Goal: Use online tool/utility: Use online tool/utility

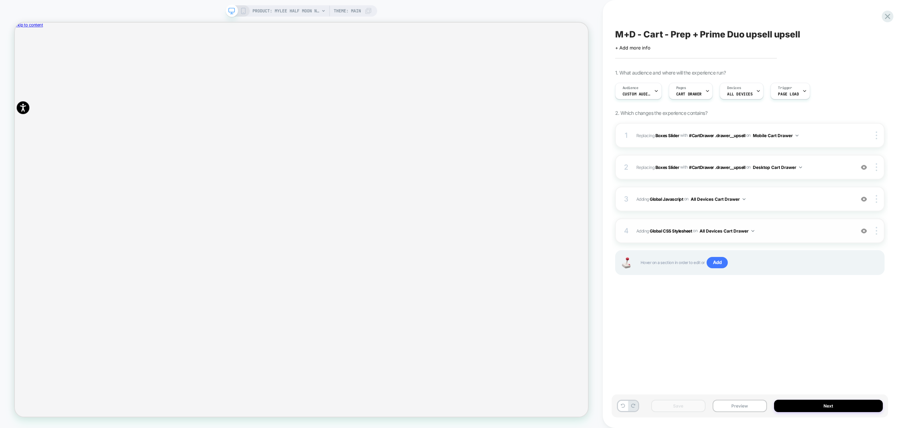
click at [783, 229] on span "Adding Global CSS Stylesheet on All Devices Cart Drawer" at bounding box center [744, 230] width 215 height 9
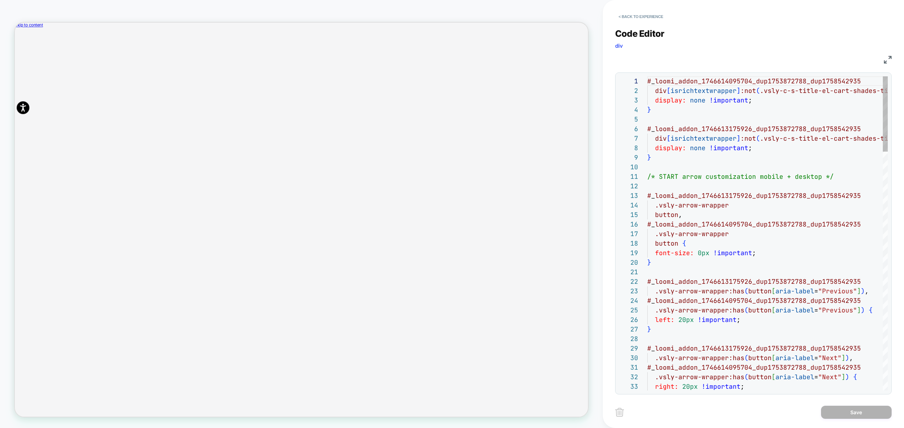
scroll to position [95, 0]
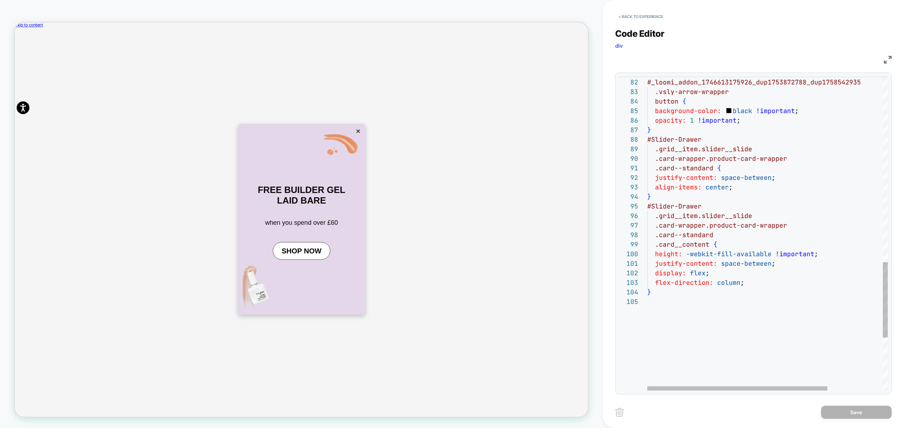
type textarea "**********"
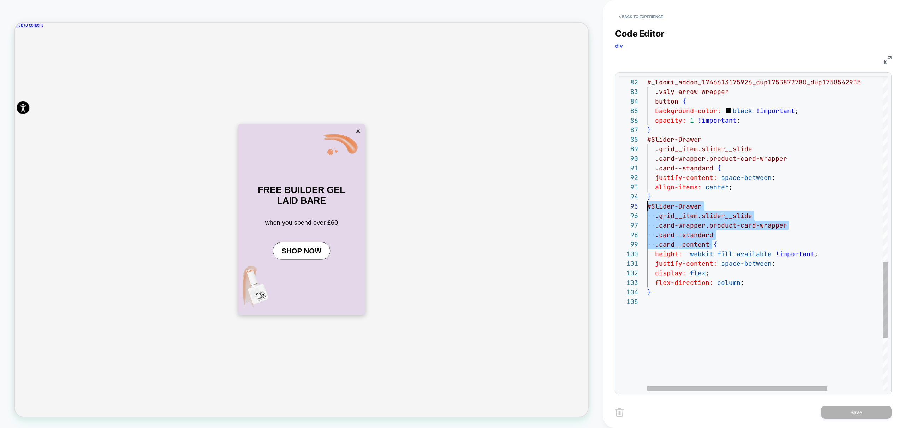
scroll to position [38, 0]
drag, startPoint x: 711, startPoint y: 243, endPoint x: 632, endPoint y: 209, distance: 86.2
click at [646, 15] on button "< Back to experience" at bounding box center [641, 16] width 52 height 11
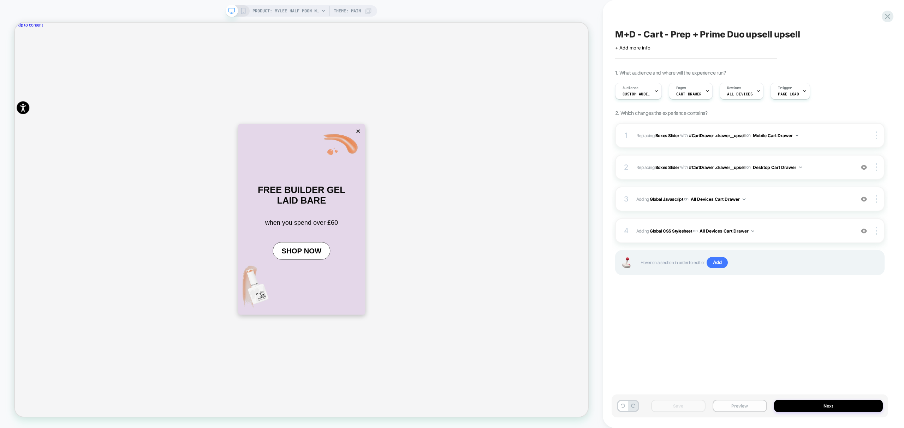
click at [749, 409] on button "Preview" at bounding box center [740, 406] width 54 height 12
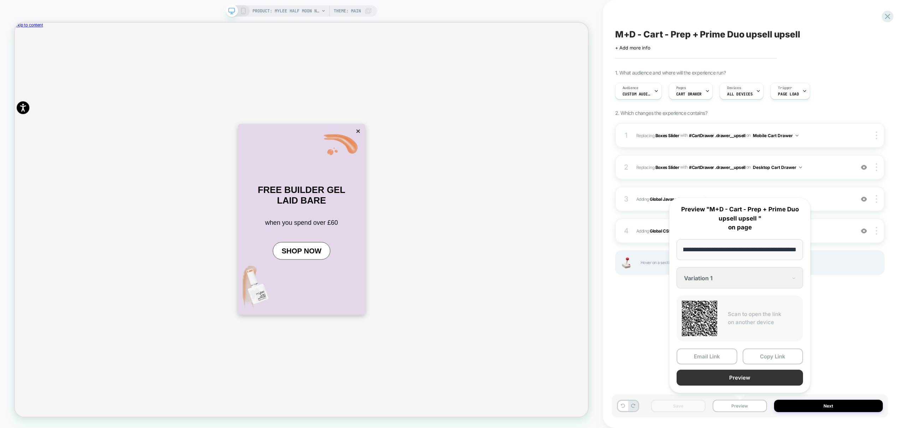
scroll to position [0, 0]
click at [749, 377] on button "Preview" at bounding box center [740, 378] width 126 height 16
